Goal: Complete application form

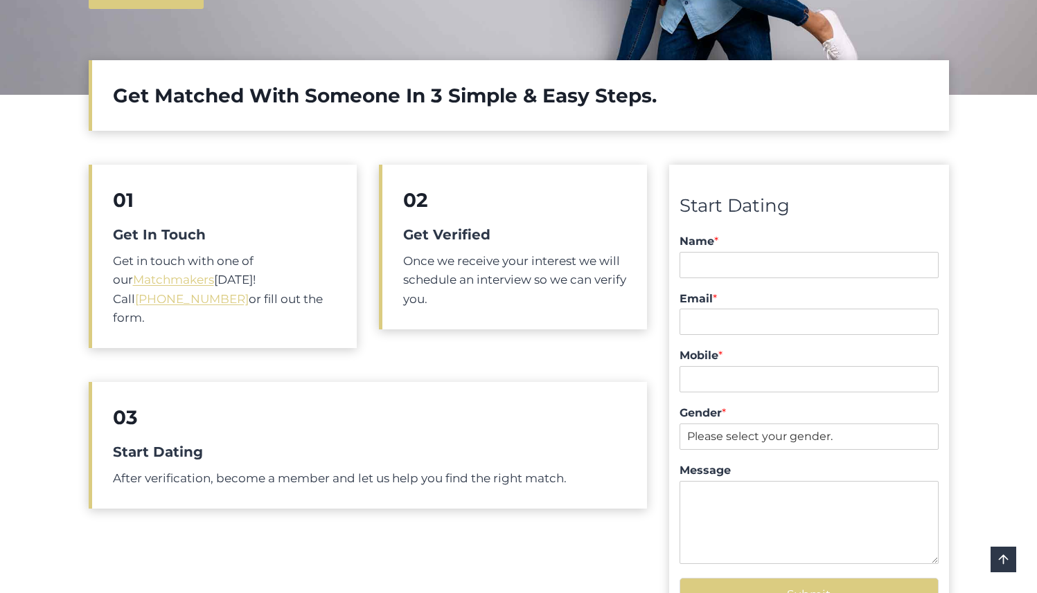
scroll to position [533, 0]
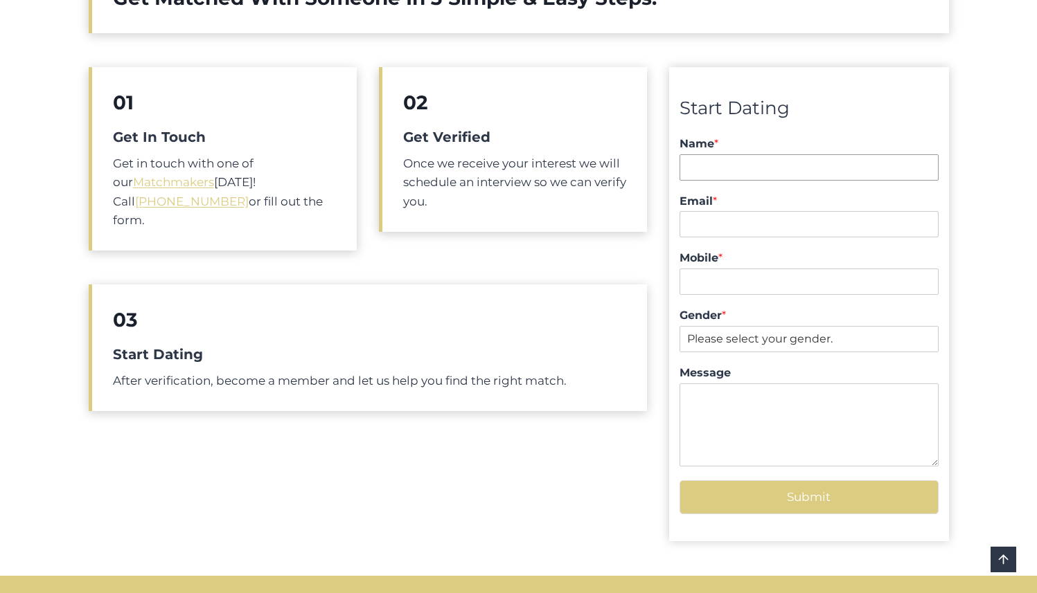
click at [726, 161] on input "Name *" at bounding box center [808, 167] width 258 height 26
type input "Rajko Zapier"
type input "rajko@zapier.com"
type input "0405253206"
select select "Male"
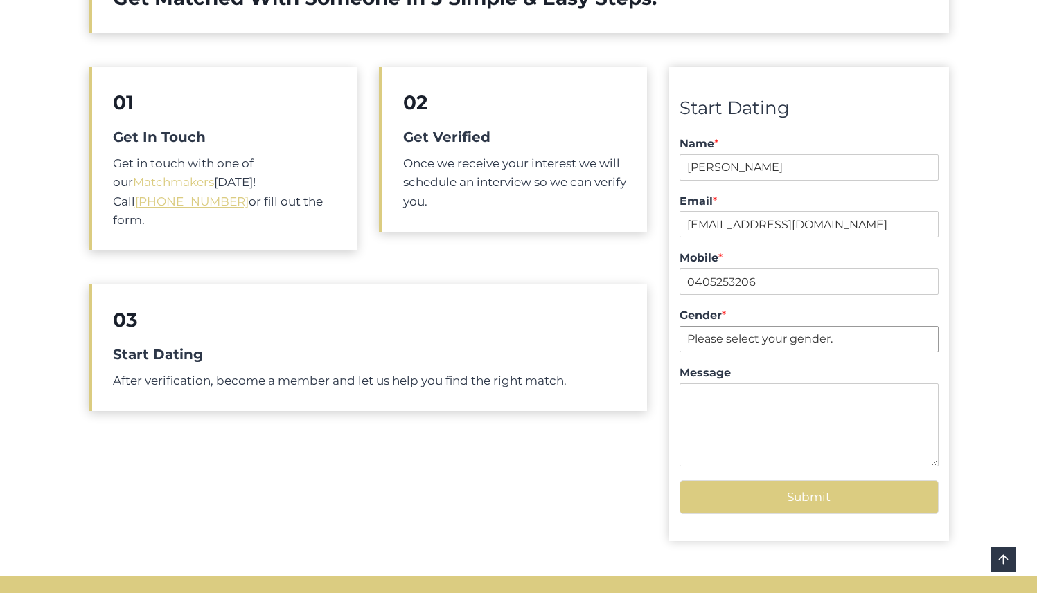
click at [679, 326] on select "Please select your gender. Male Female" at bounding box center [808, 339] width 258 height 26
type textarea "Zapier MMS"
click at [742, 224] on input "rajko@zapier.com" at bounding box center [808, 224] width 258 height 26
drag, startPoint x: 742, startPoint y: 224, endPoint x: 827, endPoint y: 226, distance: 85.2
click at [826, 226] on input "rajko@zapier.com" at bounding box center [808, 224] width 258 height 26
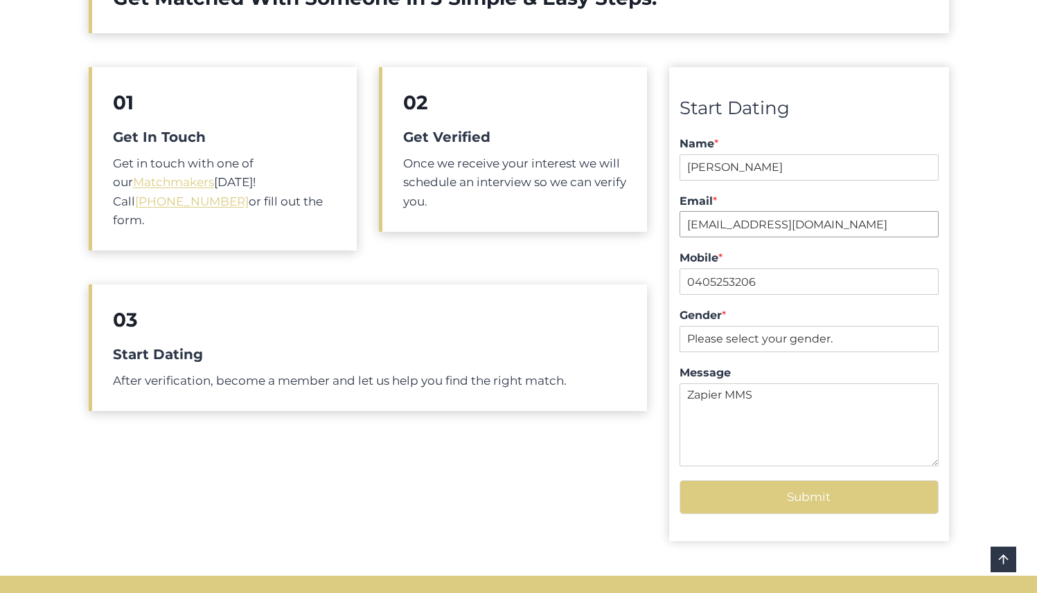
type input "rajko@digitalpod.com.au"
click at [773, 400] on textarea "Zapier MMS" at bounding box center [808, 425] width 258 height 83
click at [816, 490] on button "Submit" at bounding box center [808, 498] width 258 height 34
